Goal: Information Seeking & Learning: Learn about a topic

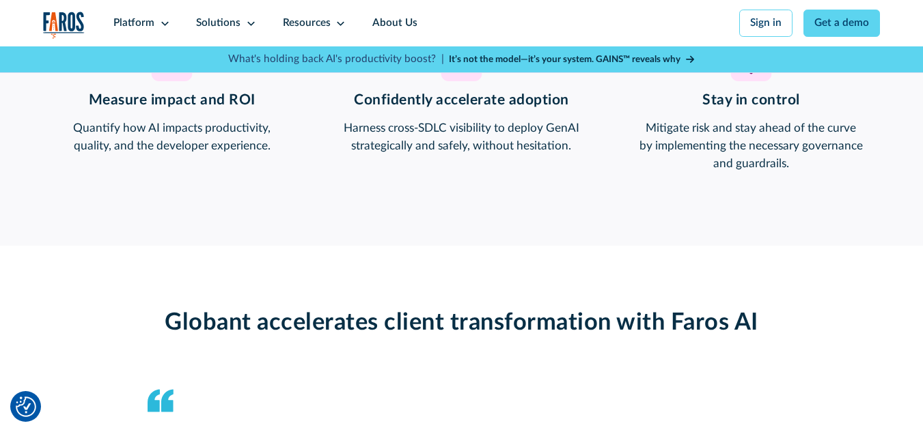
click at [581, 55] on strong "It’s not the model—it’s your system. GAINS™ reveals why" at bounding box center [565, 60] width 232 height 10
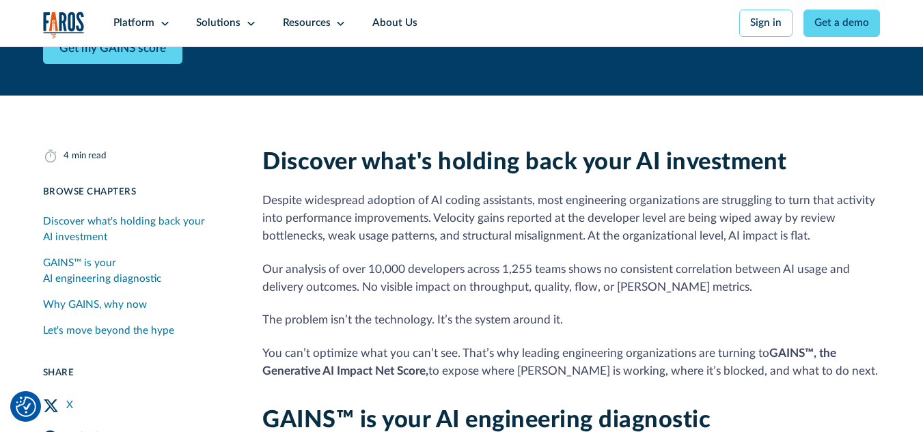
scroll to position [273, 0]
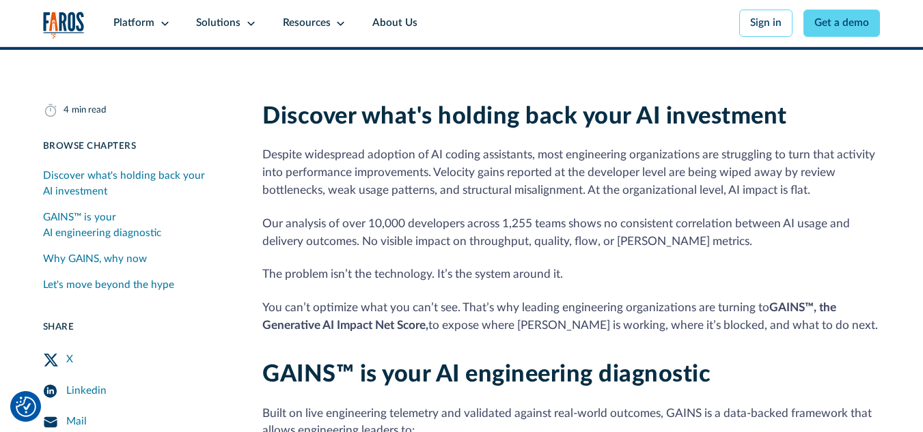
click at [180, 258] on link "Why GAINS, why now" at bounding box center [137, 260] width 189 height 26
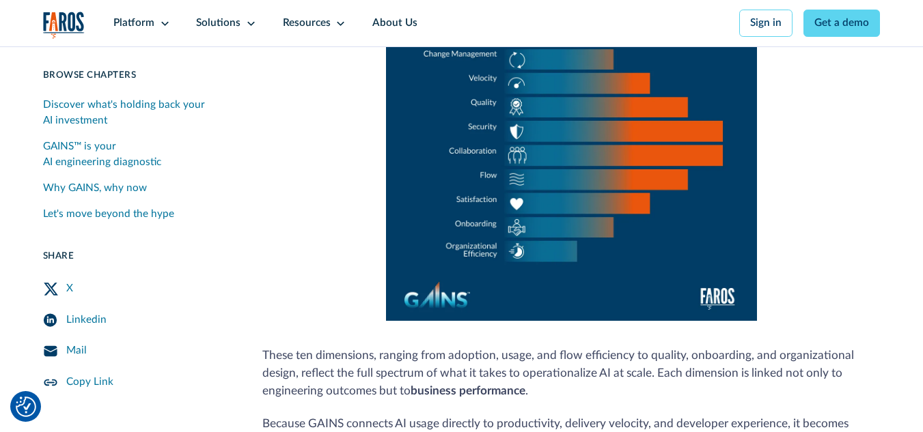
scroll to position [954, 0]
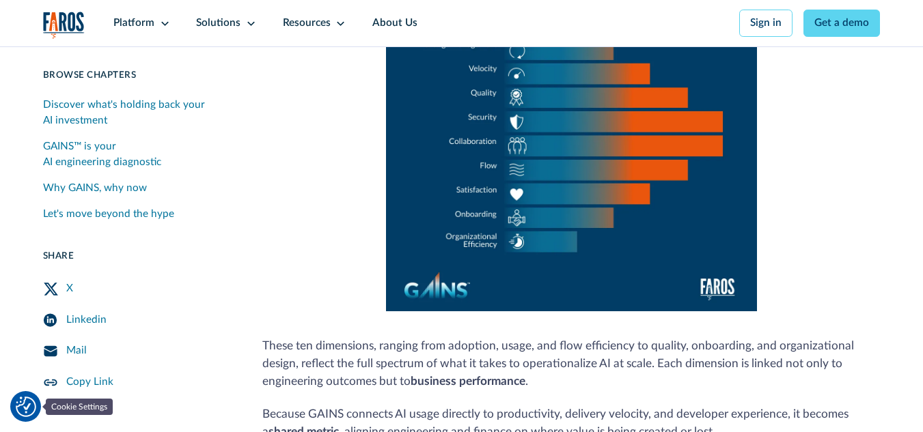
click at [22, 404] on img "Cookie Settings" at bounding box center [26, 407] width 20 height 20
